Goal: Task Accomplishment & Management: Complete application form

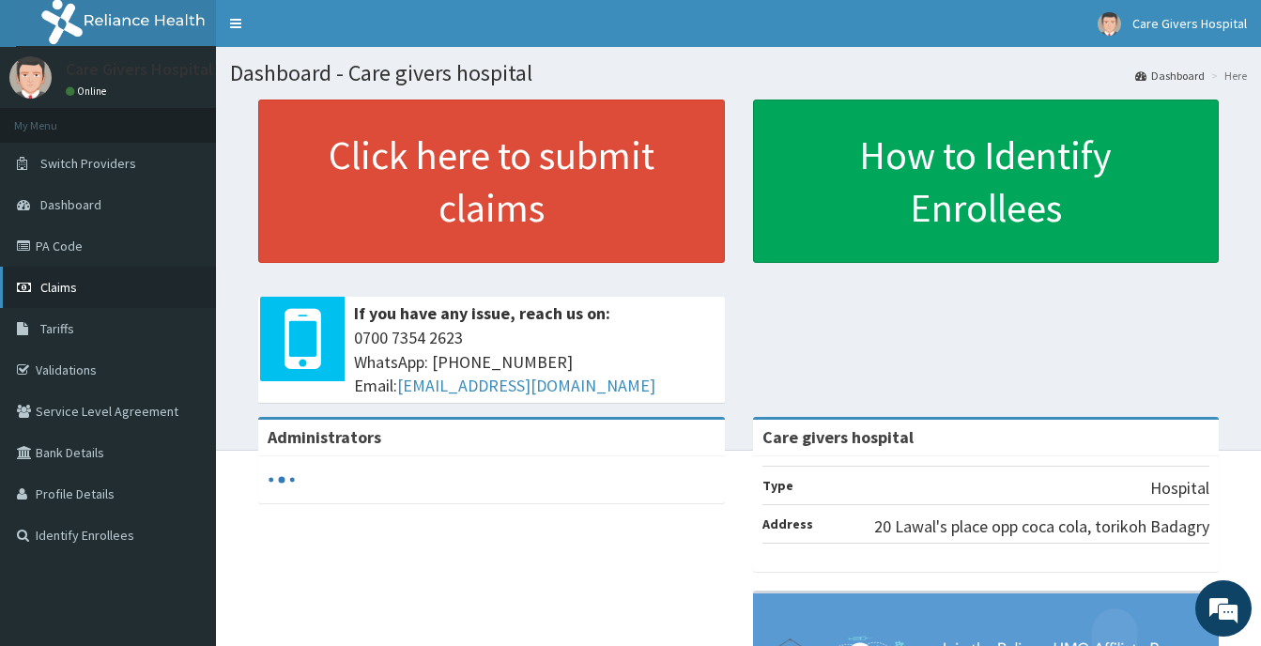
click at [56, 285] on span "Claims" at bounding box center [58, 287] width 37 height 17
click at [56, 282] on span "Claims" at bounding box center [58, 287] width 37 height 17
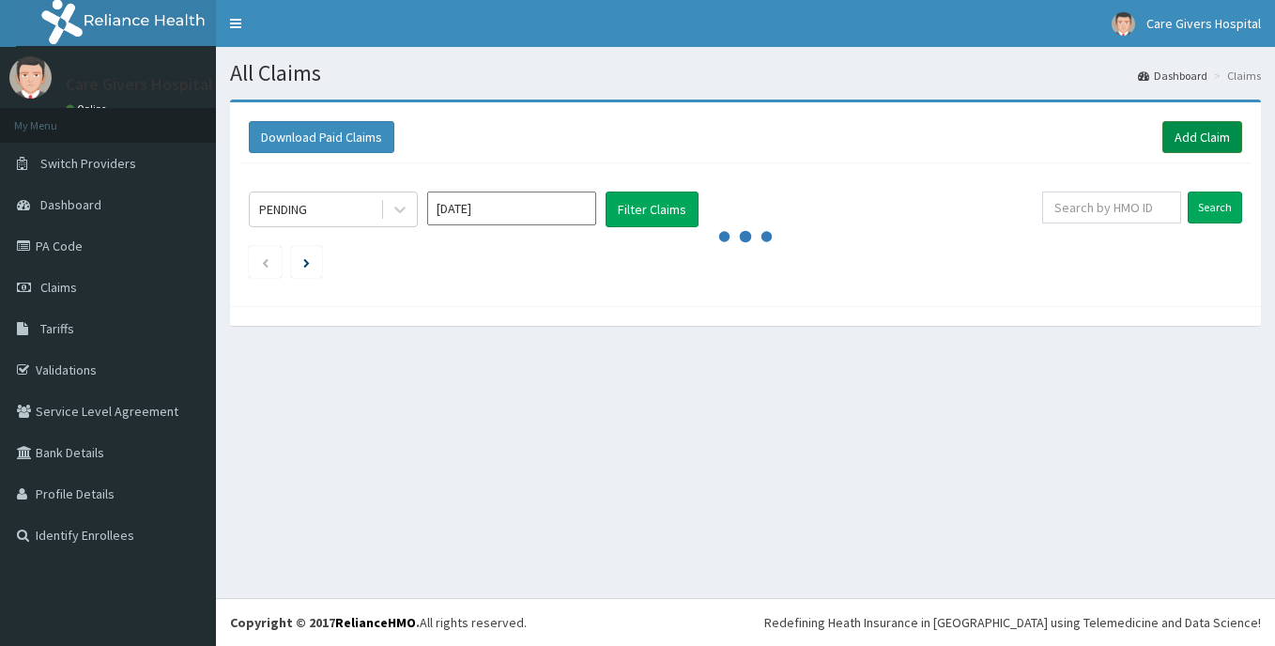
click at [1179, 131] on link "Add Claim" at bounding box center [1203, 137] width 80 height 32
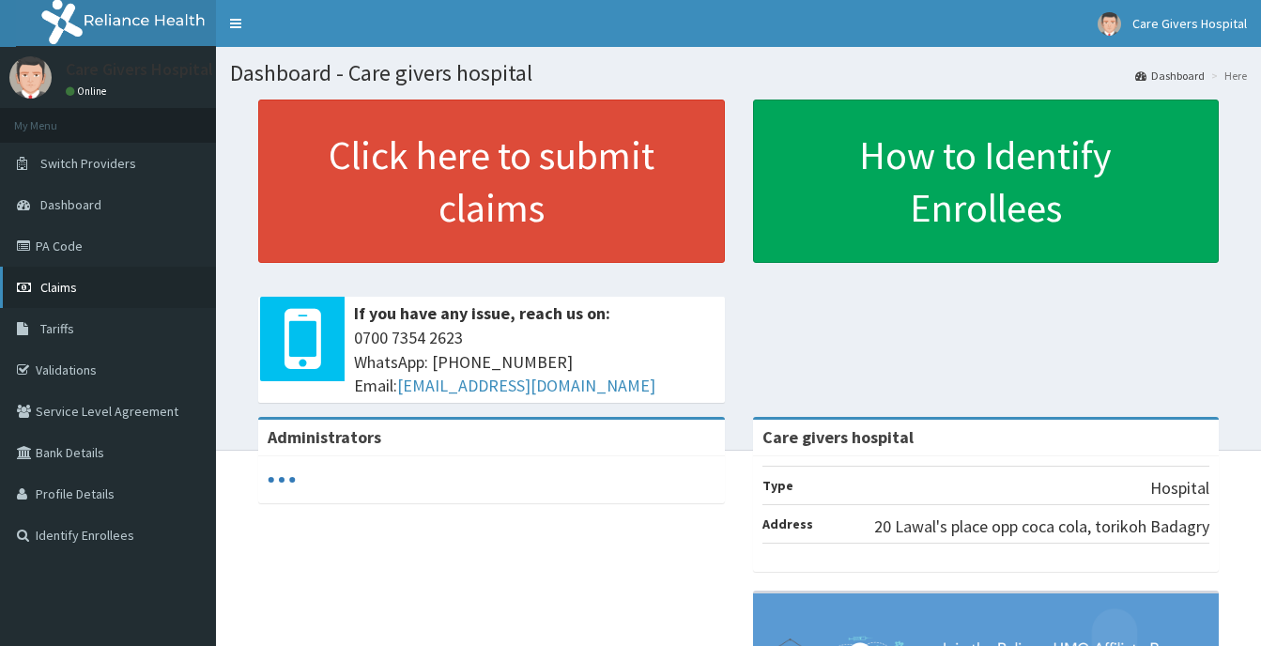
click at [53, 277] on link "Claims" at bounding box center [108, 287] width 216 height 41
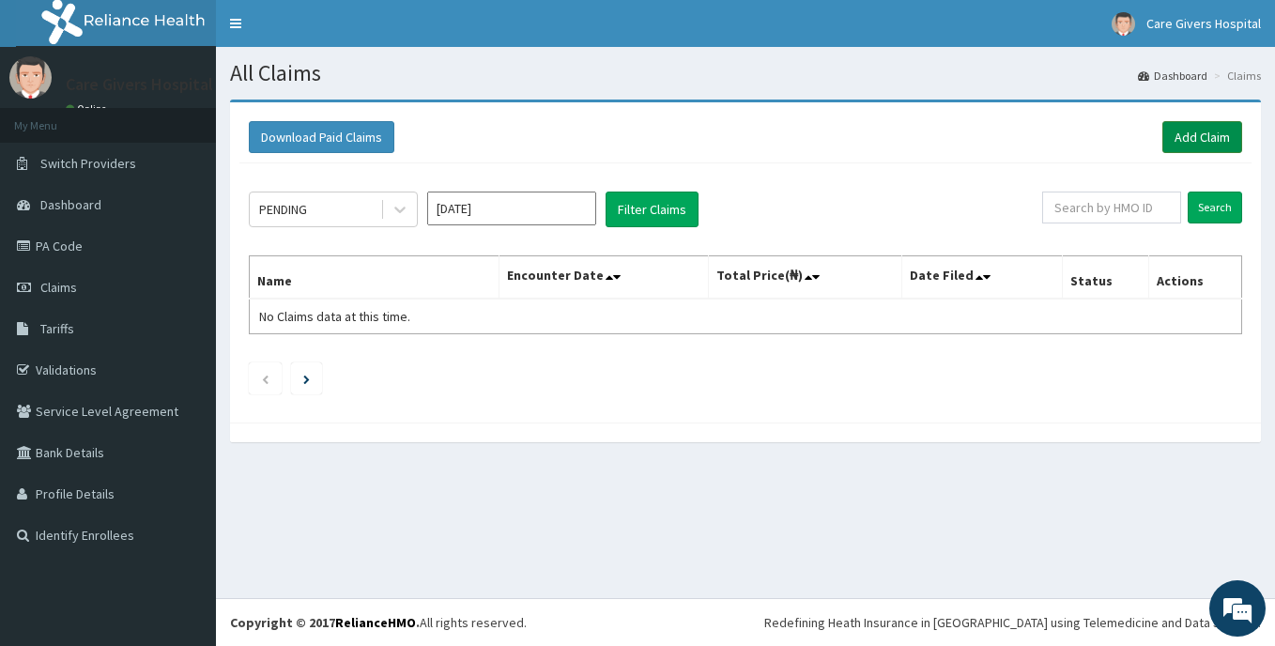
click at [1203, 135] on link "Add Claim" at bounding box center [1203, 137] width 80 height 32
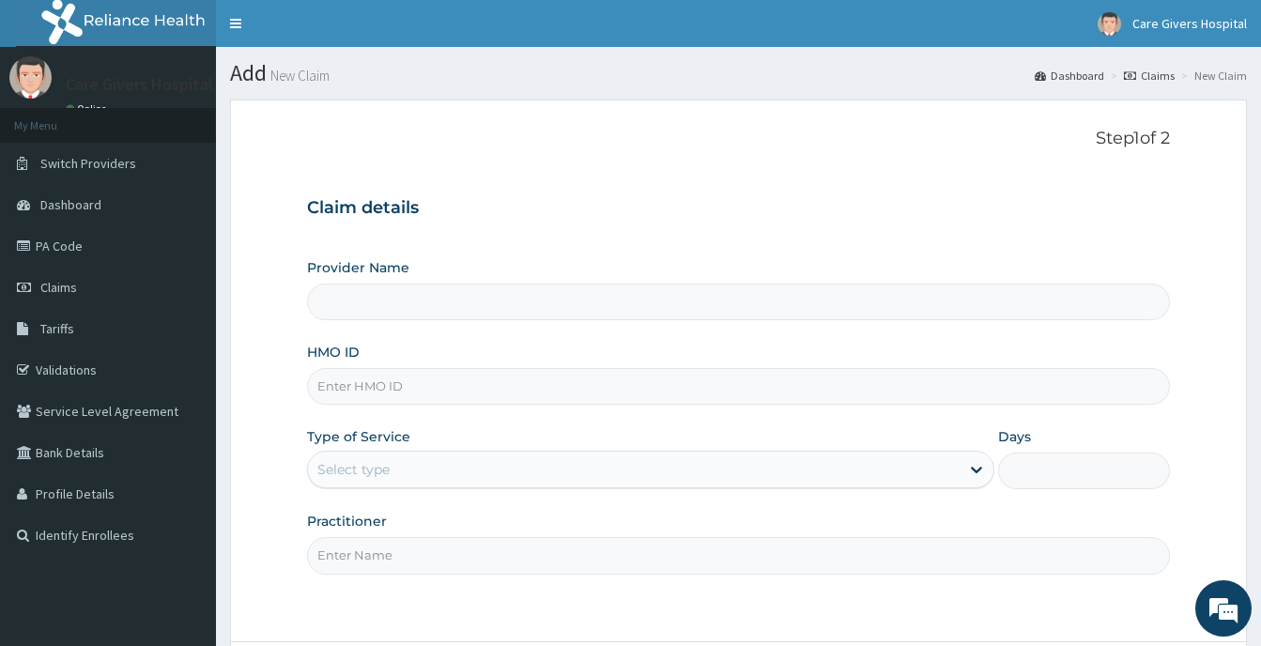
type input "Care givers hospital"
paste input "BWI/10100/A"
type input "BWI/10100/A"
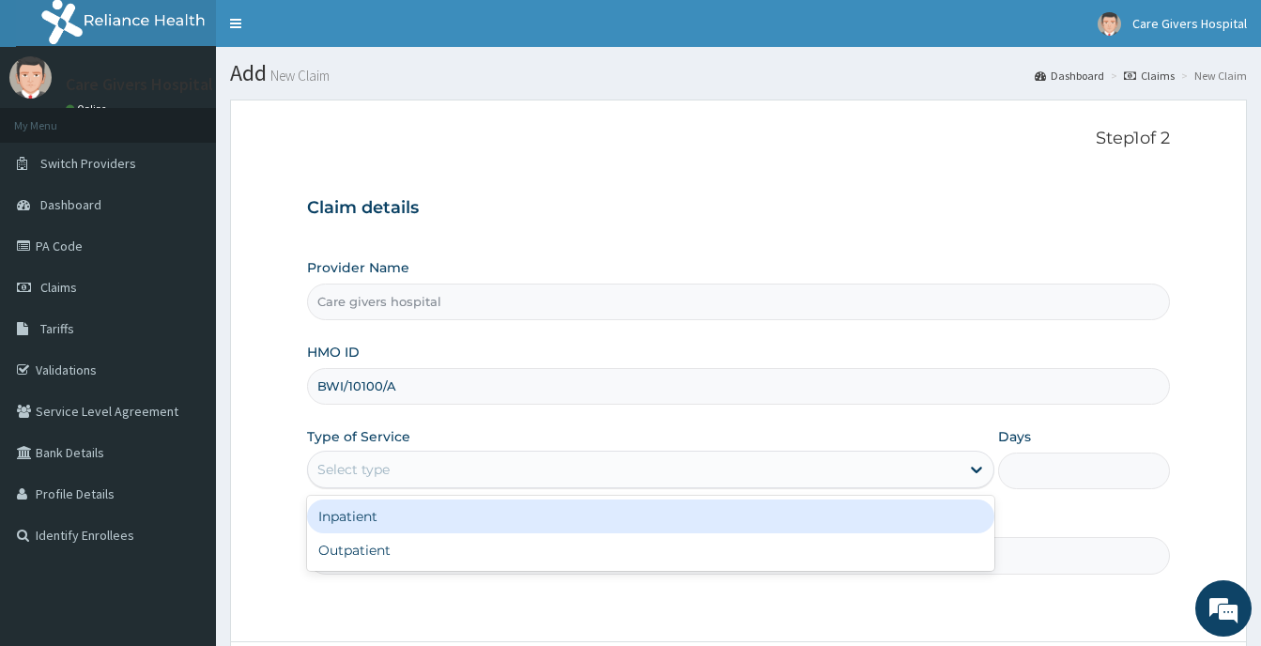
click at [487, 472] on div "Select type" at bounding box center [634, 469] width 652 height 30
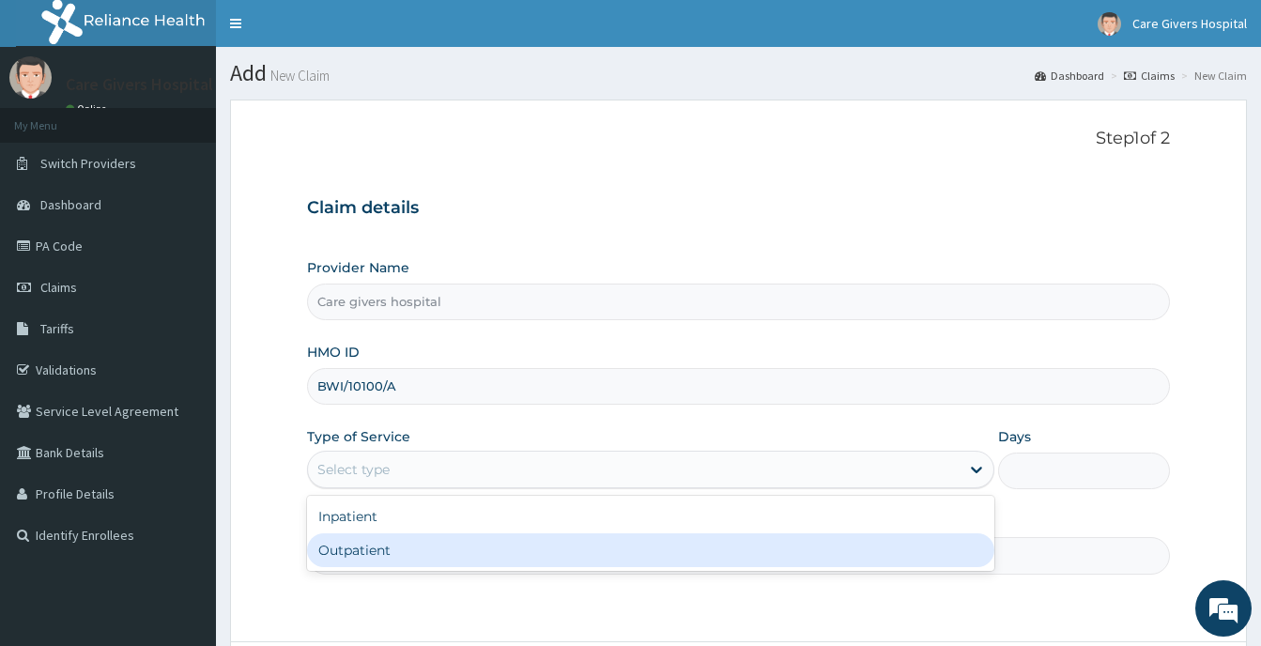
click at [356, 549] on div "Outpatient" at bounding box center [650, 550] width 687 height 34
type input "1"
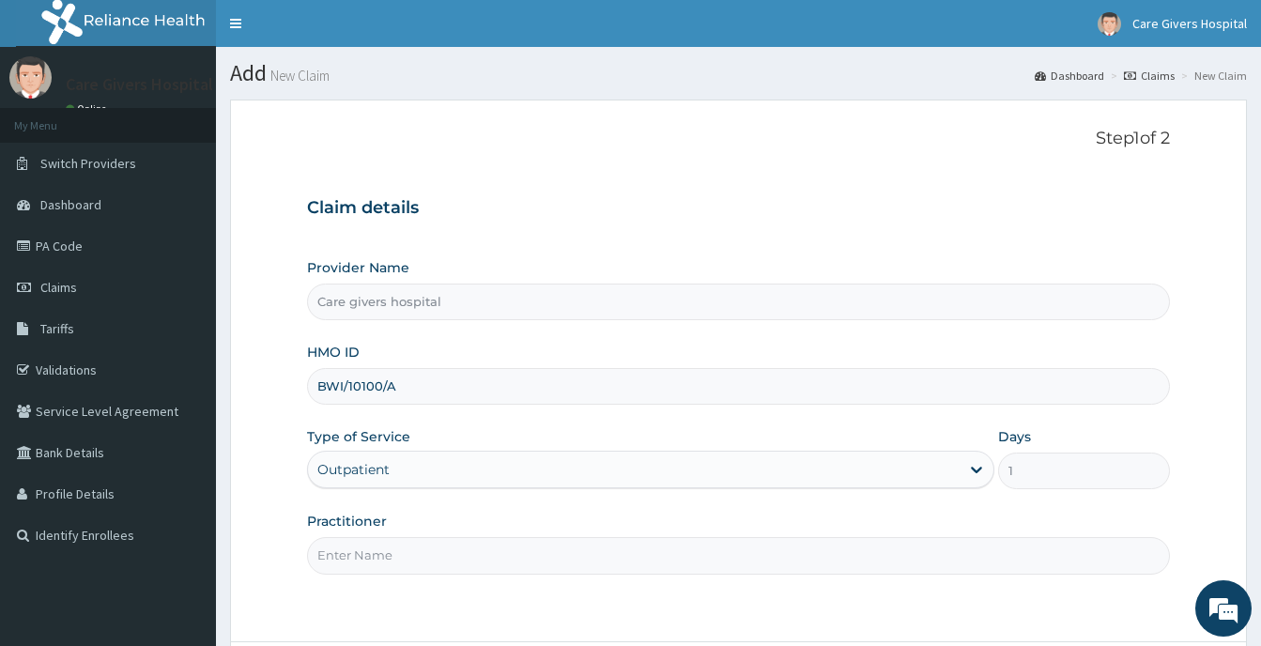
click at [384, 558] on input "Practitioner" at bounding box center [738, 555] width 863 height 37
type input "DR. LAWAL"
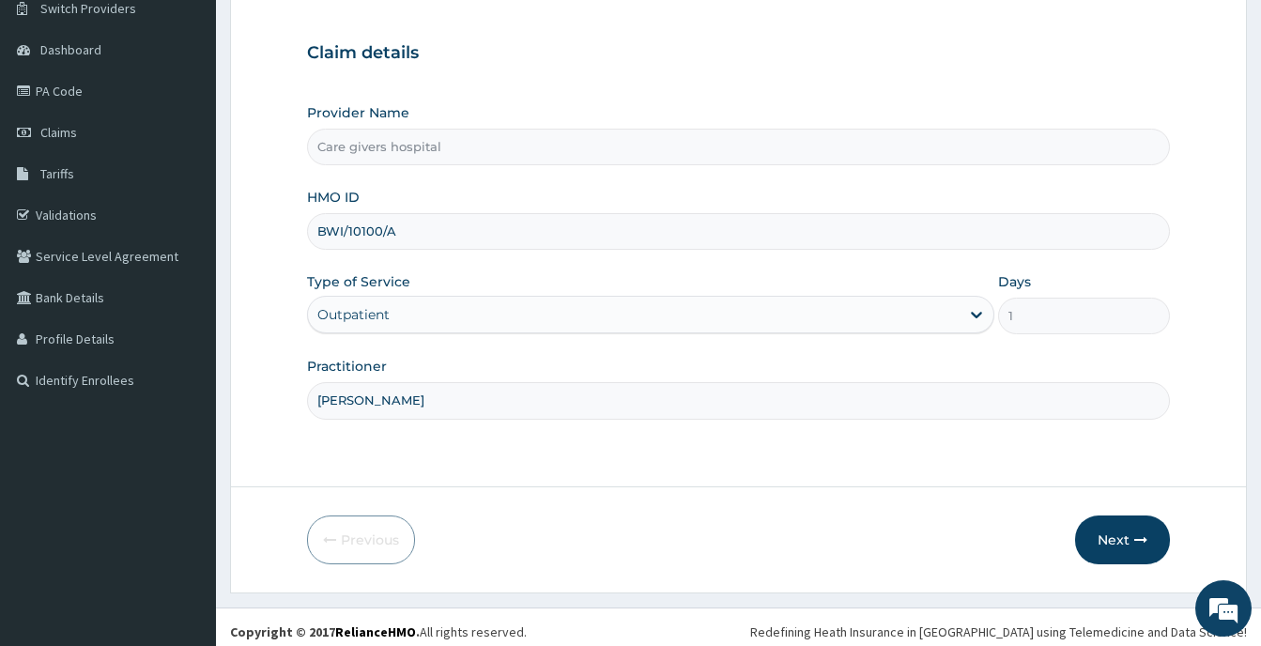
scroll to position [164, 0]
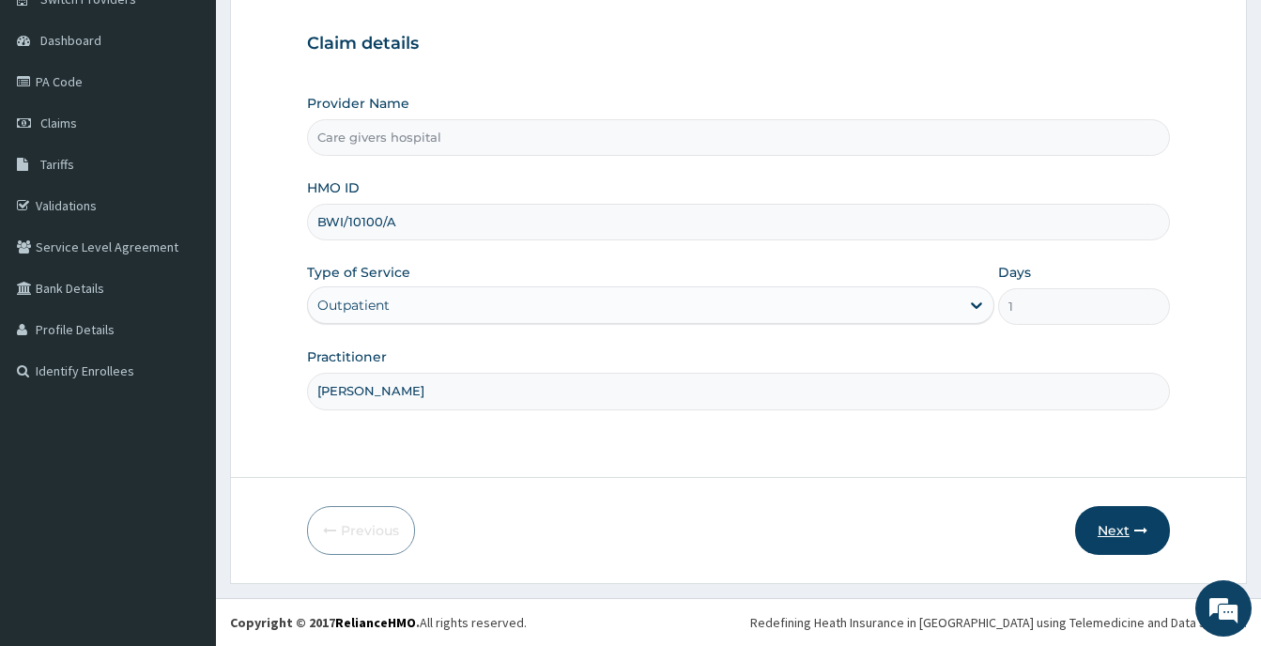
click at [1114, 529] on button "Next" at bounding box center [1122, 530] width 95 height 49
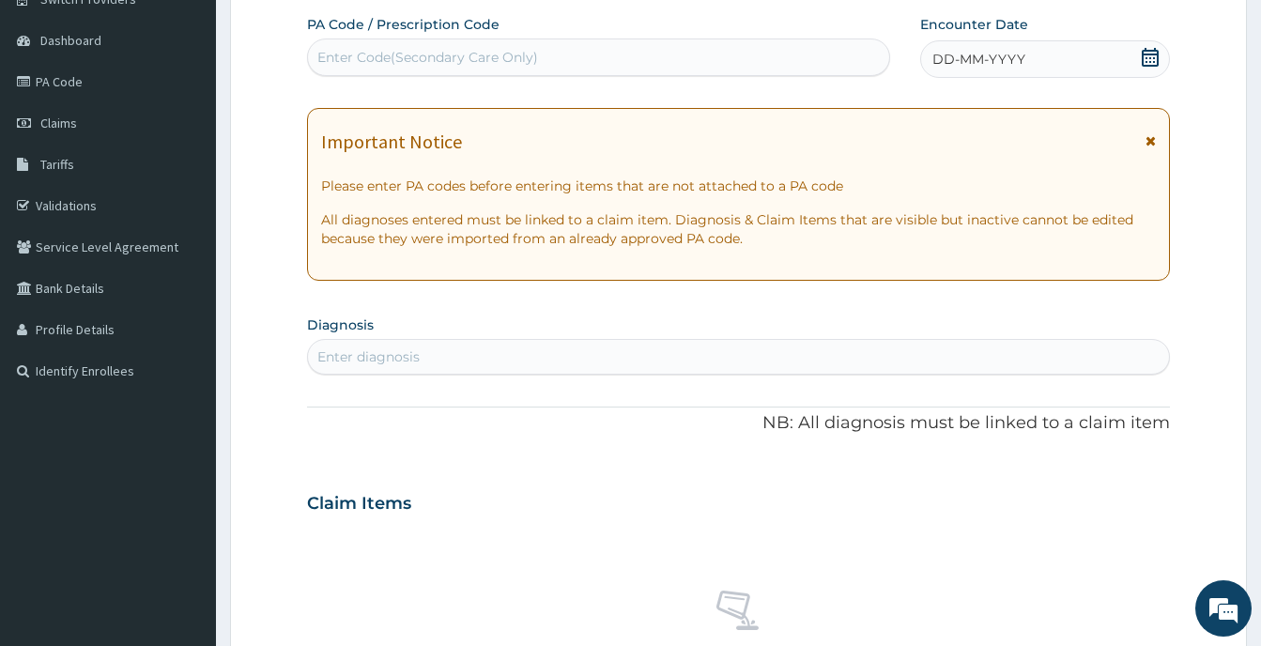
scroll to position [0, 0]
click at [1148, 53] on icon at bounding box center [1150, 57] width 19 height 19
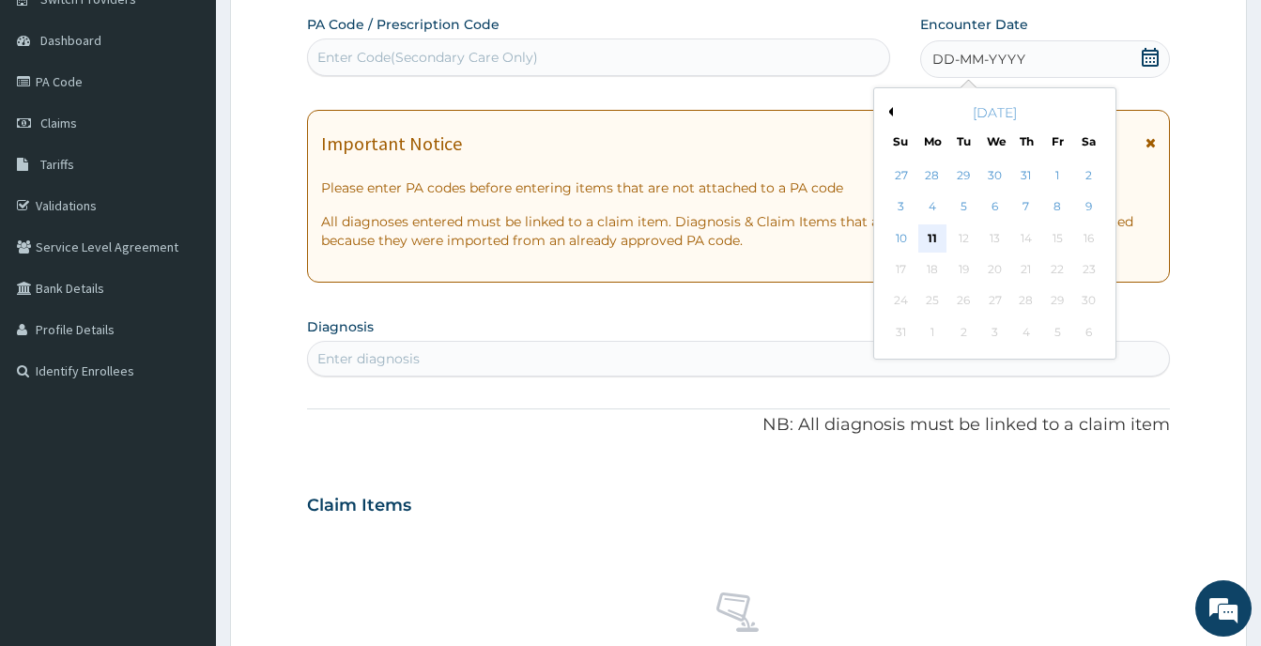
click at [935, 235] on div "11" at bounding box center [932, 238] width 28 height 28
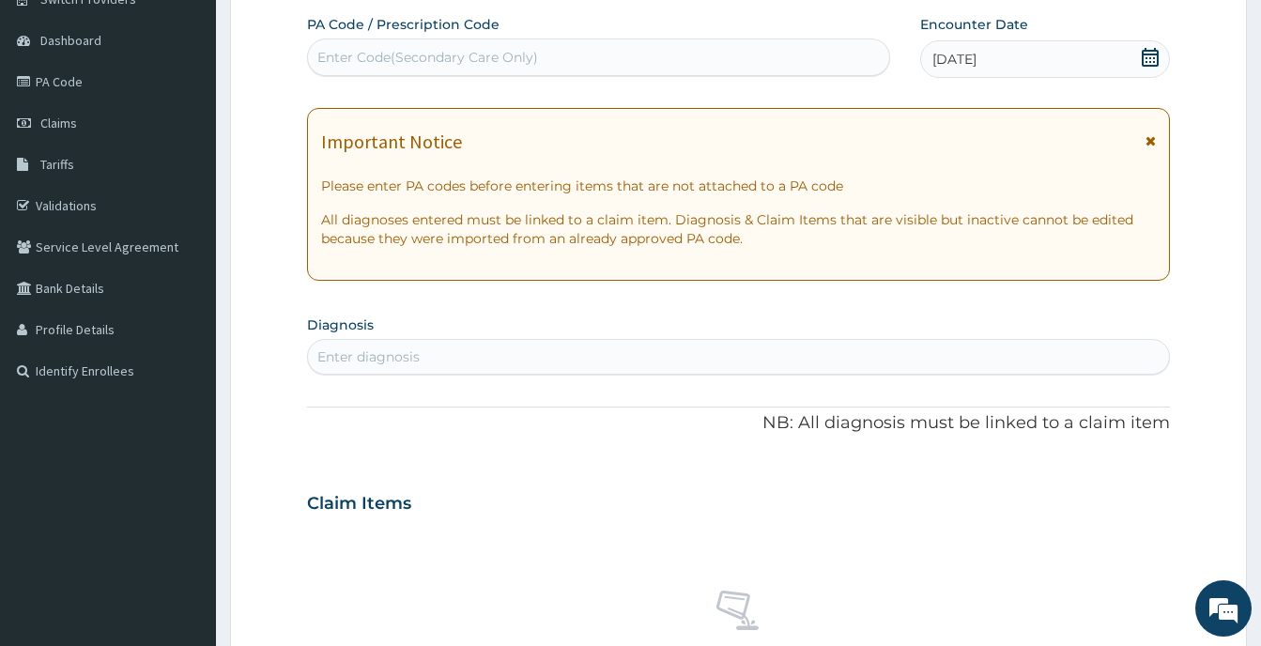
click at [1155, 137] on icon at bounding box center [1151, 140] width 10 height 13
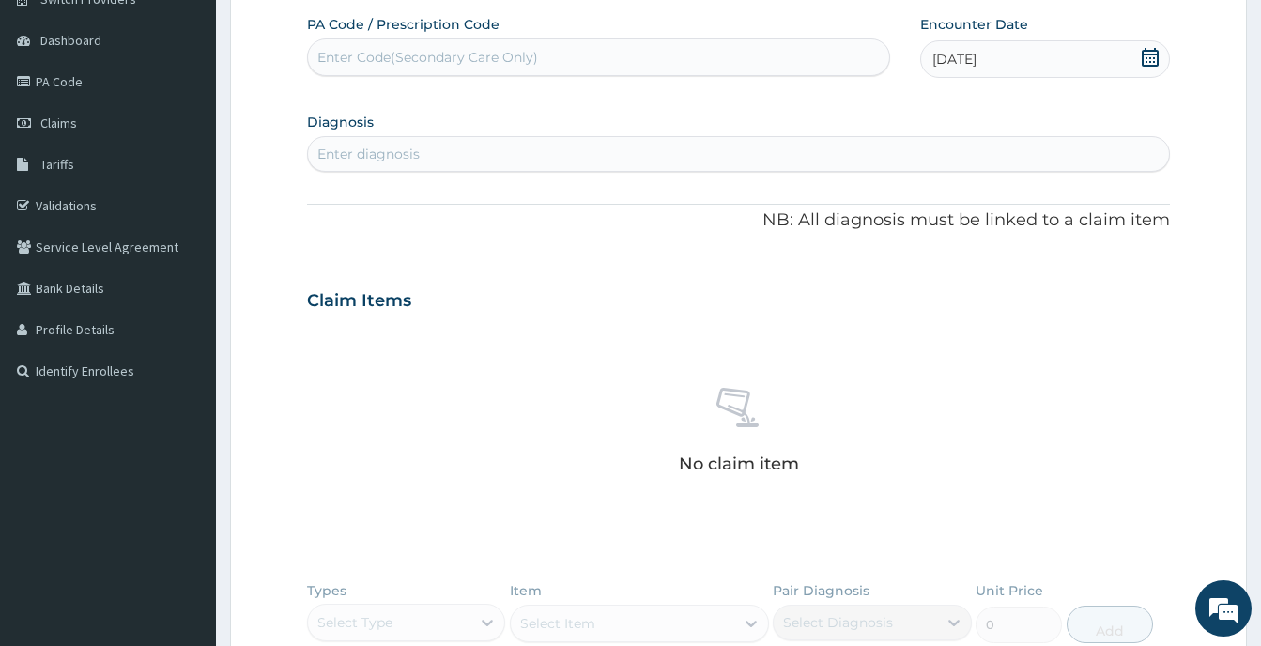
click at [505, 151] on div "Enter diagnosis" at bounding box center [738, 154] width 861 height 30
type input "falcipar"
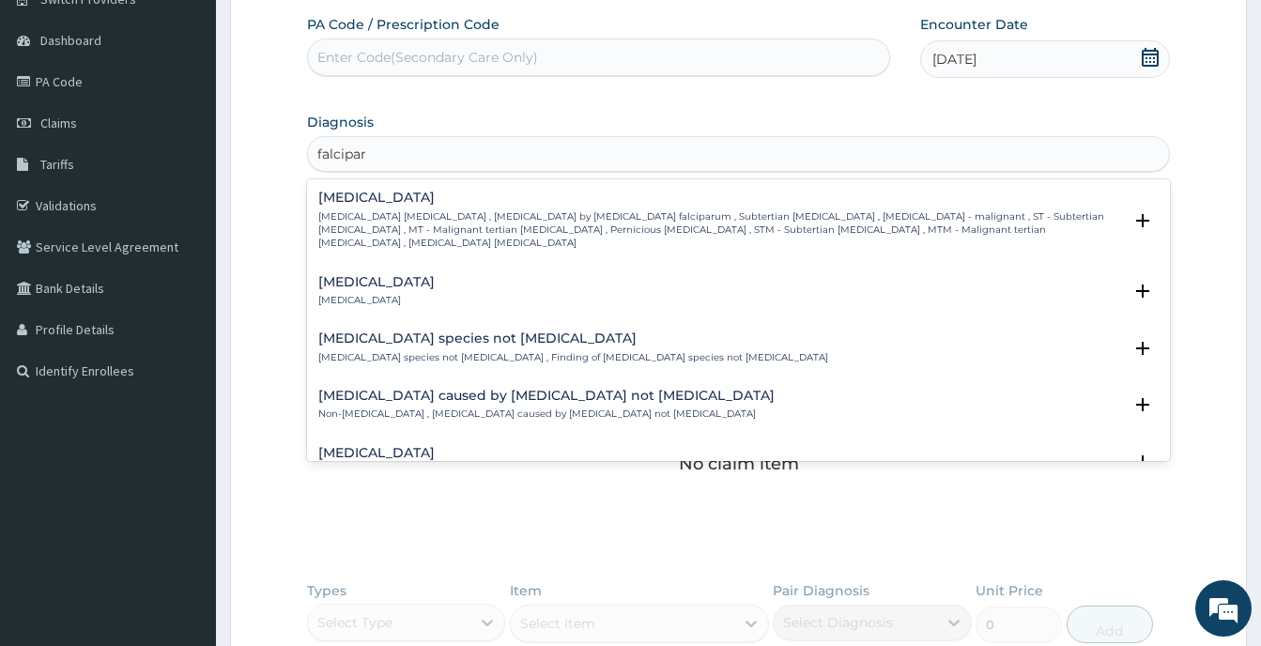
click at [402, 194] on h4 "Falciparum malaria" at bounding box center [720, 198] width 804 height 14
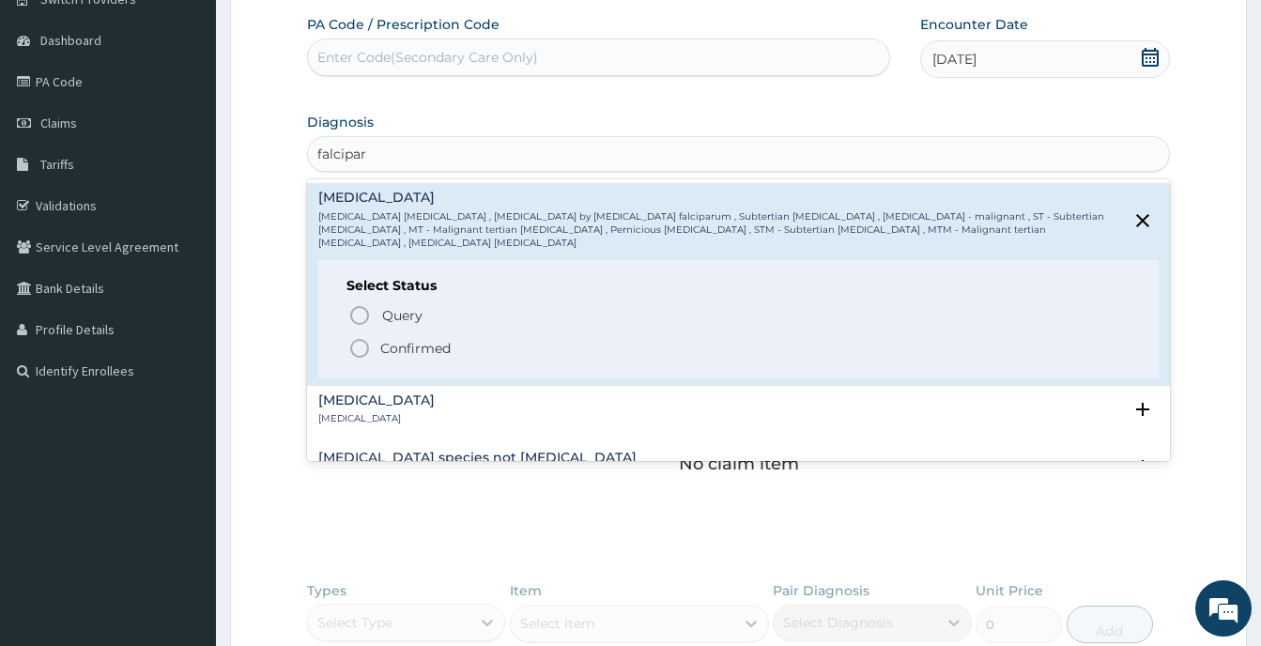
click at [360, 337] on icon "status option filled" at bounding box center [359, 348] width 23 height 23
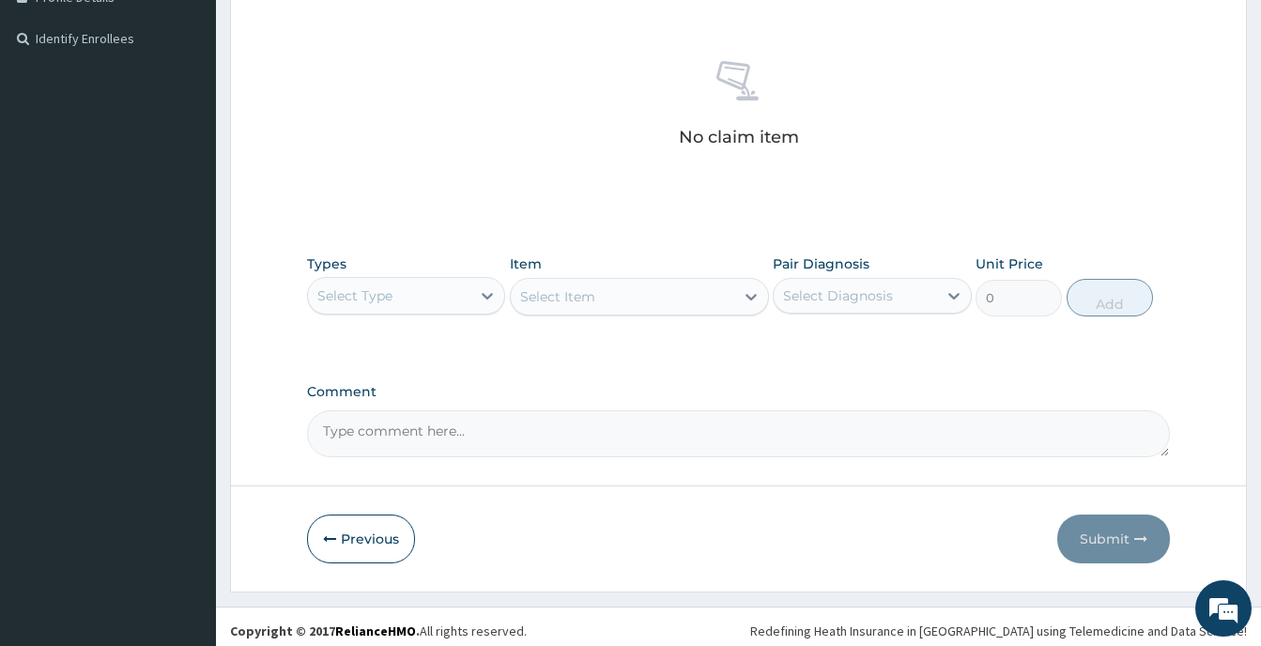
scroll to position [505, 0]
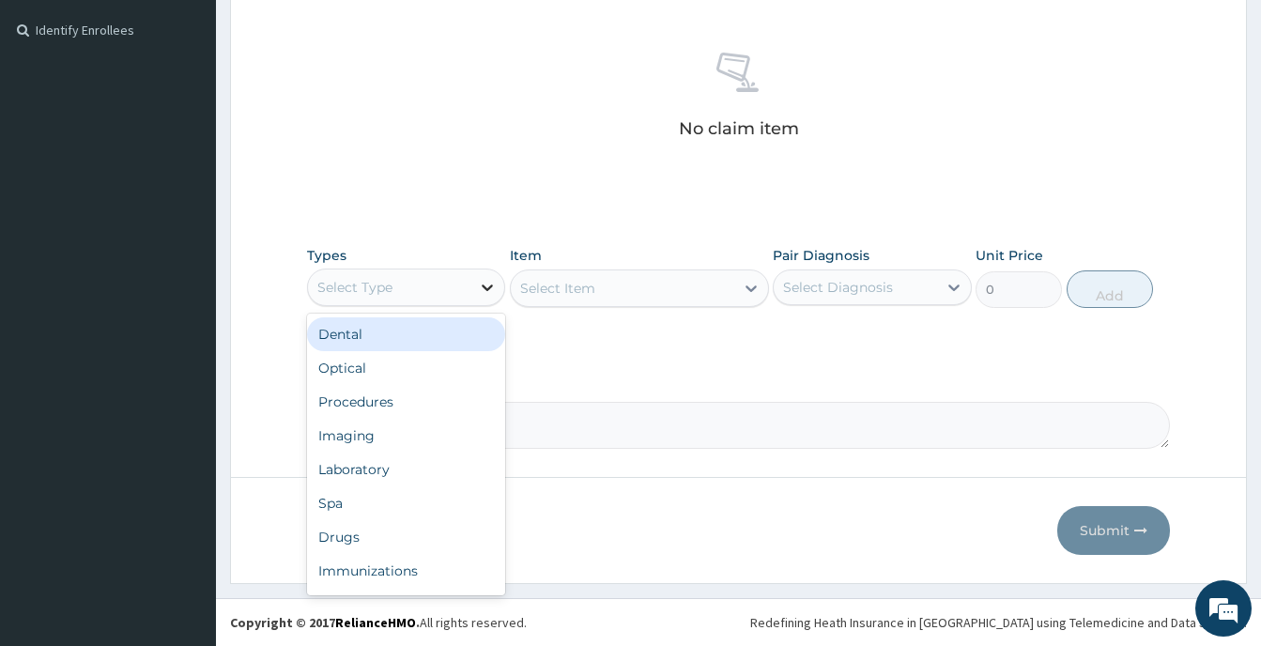
click at [480, 283] on icon at bounding box center [487, 287] width 19 height 19
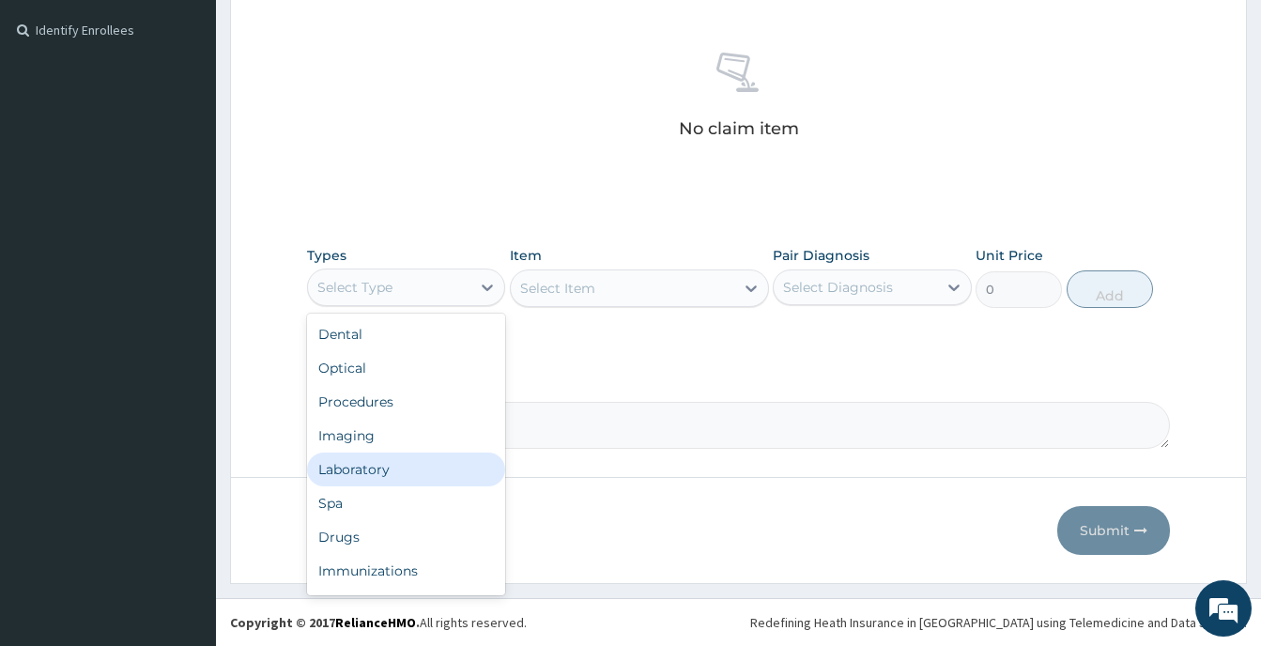
click at [359, 468] on div "Laboratory" at bounding box center [406, 470] width 198 height 34
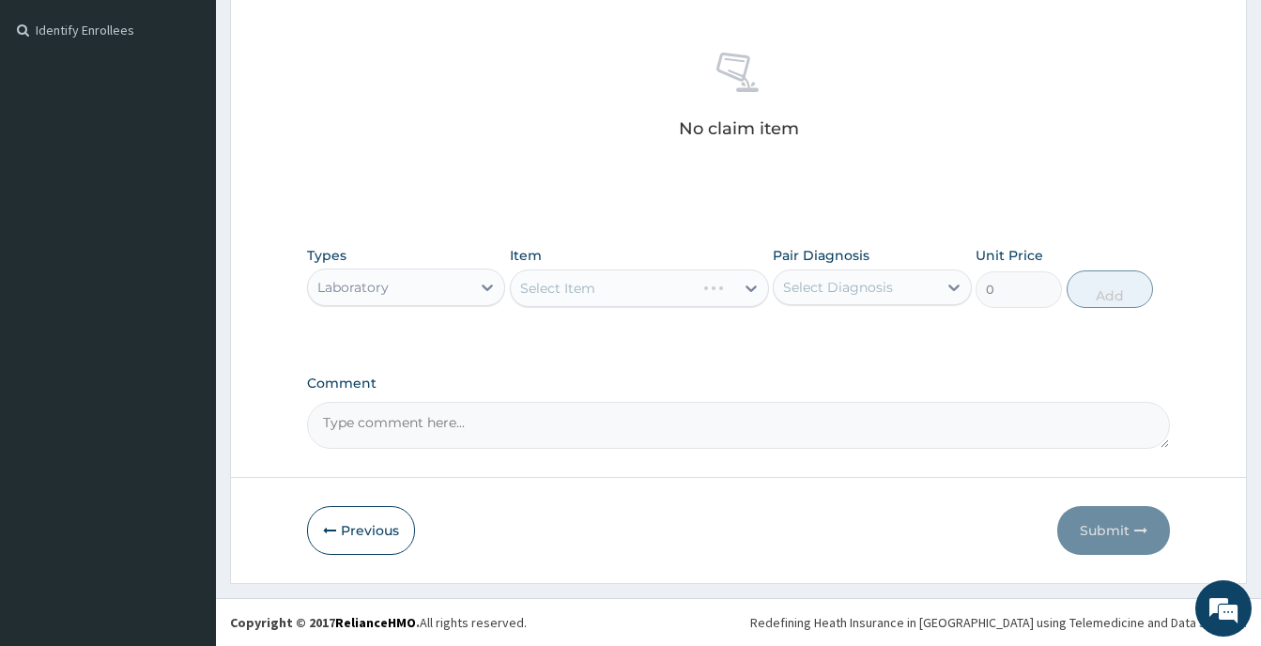
click at [747, 283] on div "Select Item" at bounding box center [639, 289] width 259 height 38
click at [747, 283] on icon at bounding box center [751, 288] width 19 height 19
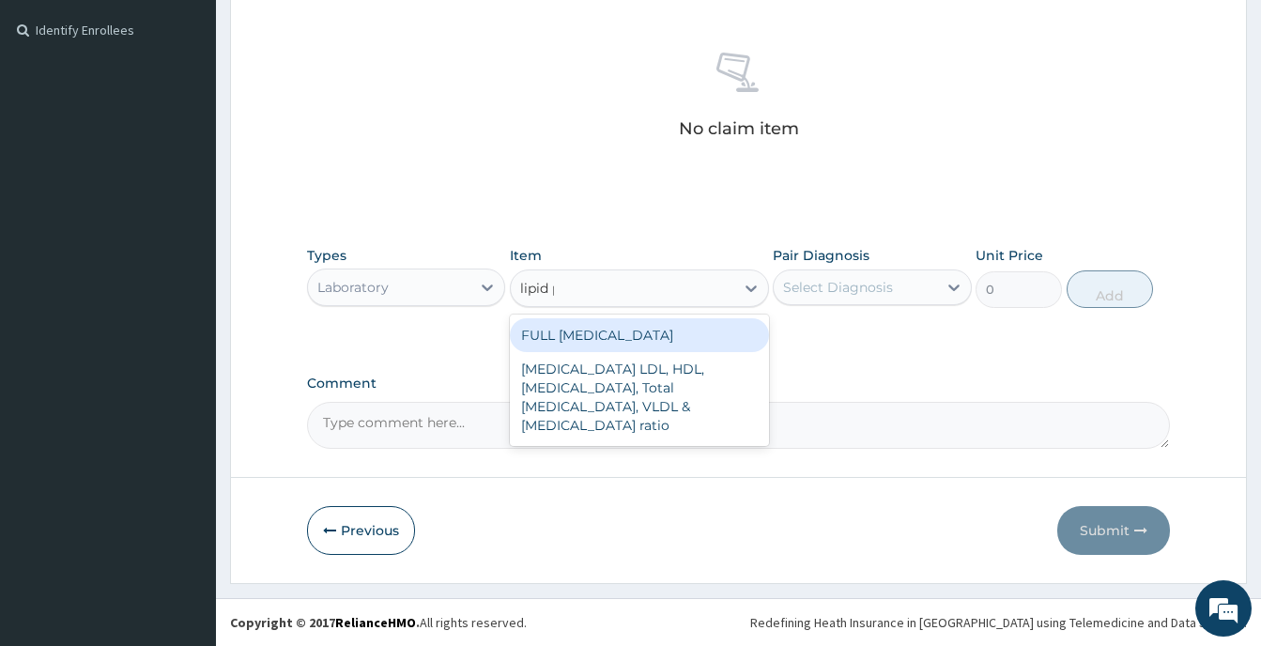
type input "lipid pro"
click at [628, 332] on div "FULL LIPID PROFILE" at bounding box center [639, 335] width 259 height 34
type input "4000"
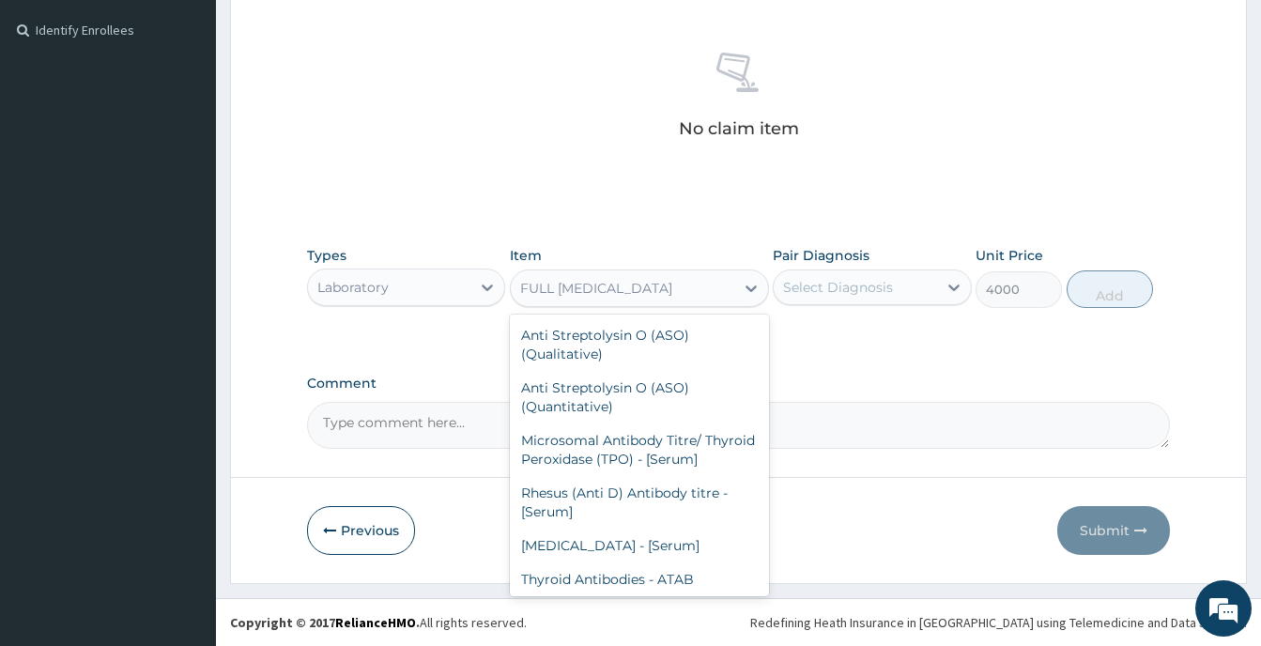
click at [705, 288] on div "FULL LIPID PROFILE" at bounding box center [622, 288] width 223 height 30
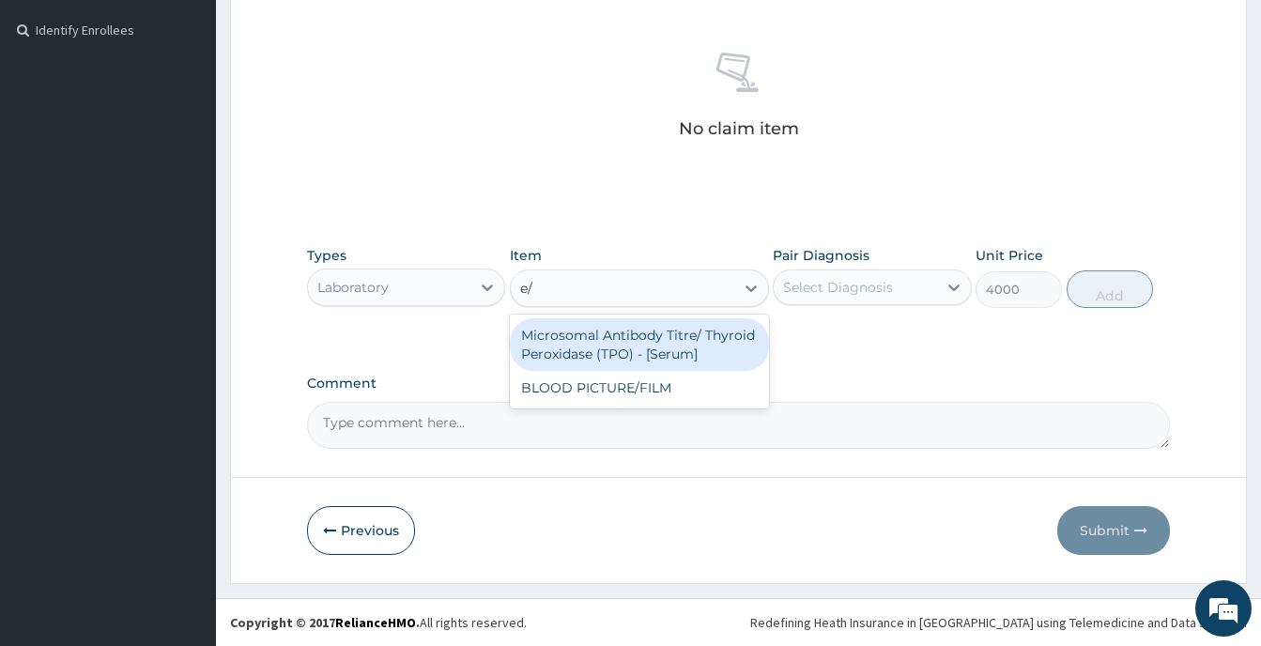
scroll to position [0, 0]
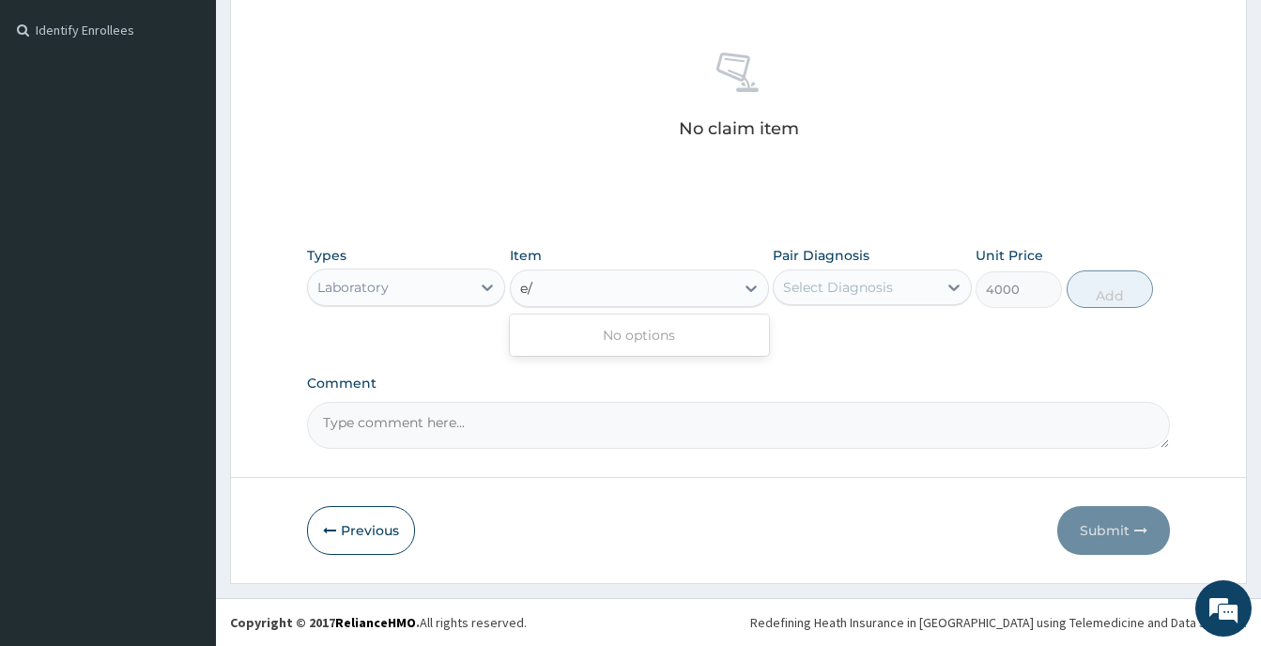
type input "e"
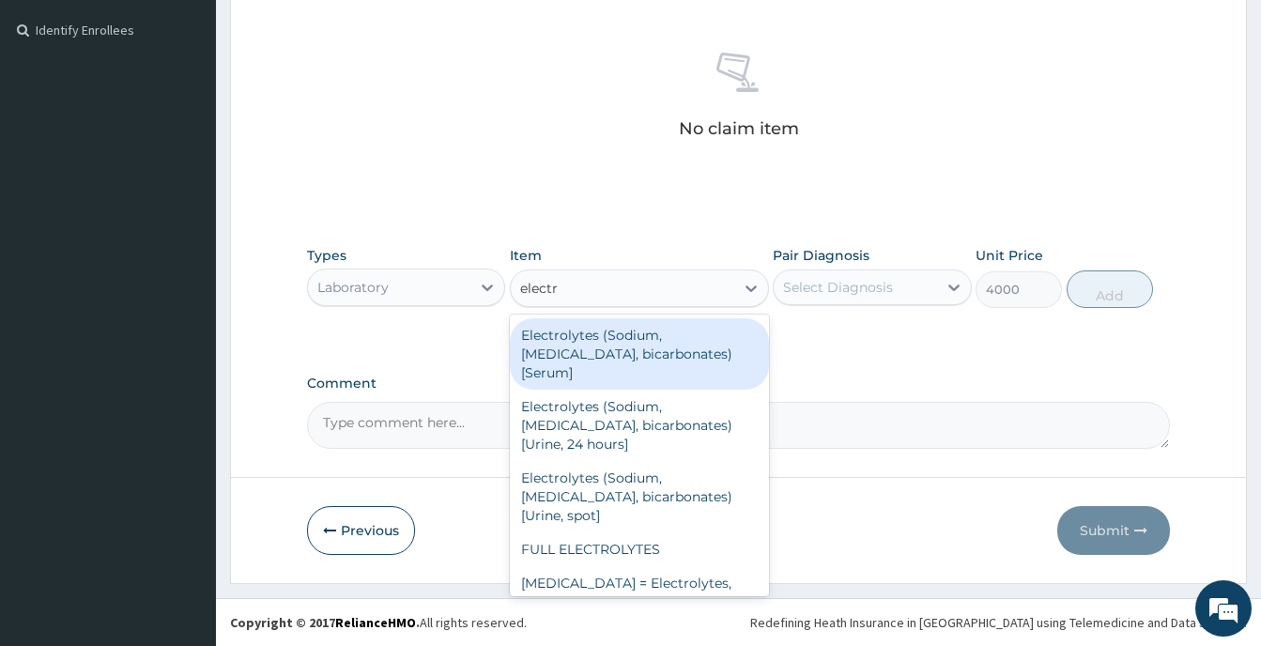
type input "electro"
click at [655, 335] on div "Electrolytes (Sodium, Potassium, Chloride, bicarbonates) [Serum]" at bounding box center [639, 353] width 259 height 71
type input "3000"
